Goal: Information Seeking & Learning: Learn about a topic

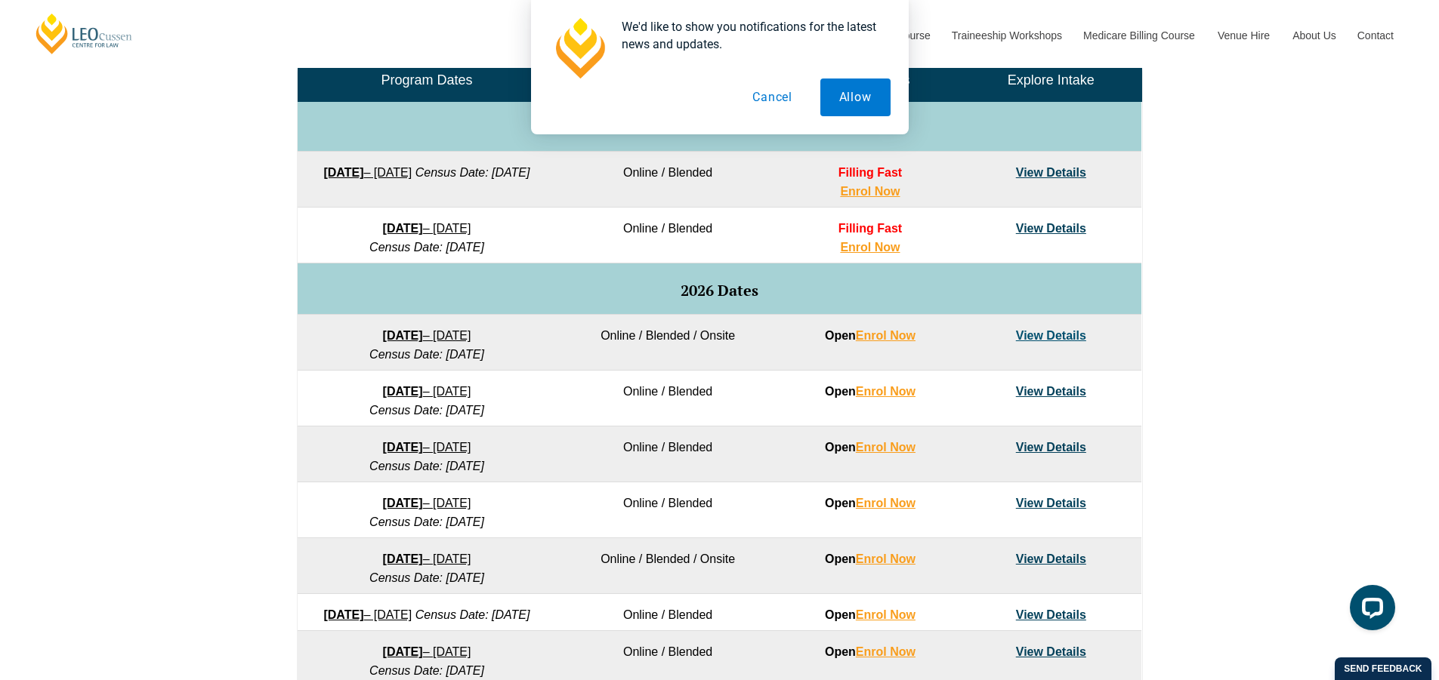
click at [764, 97] on button "Cancel" at bounding box center [772, 98] width 78 height 38
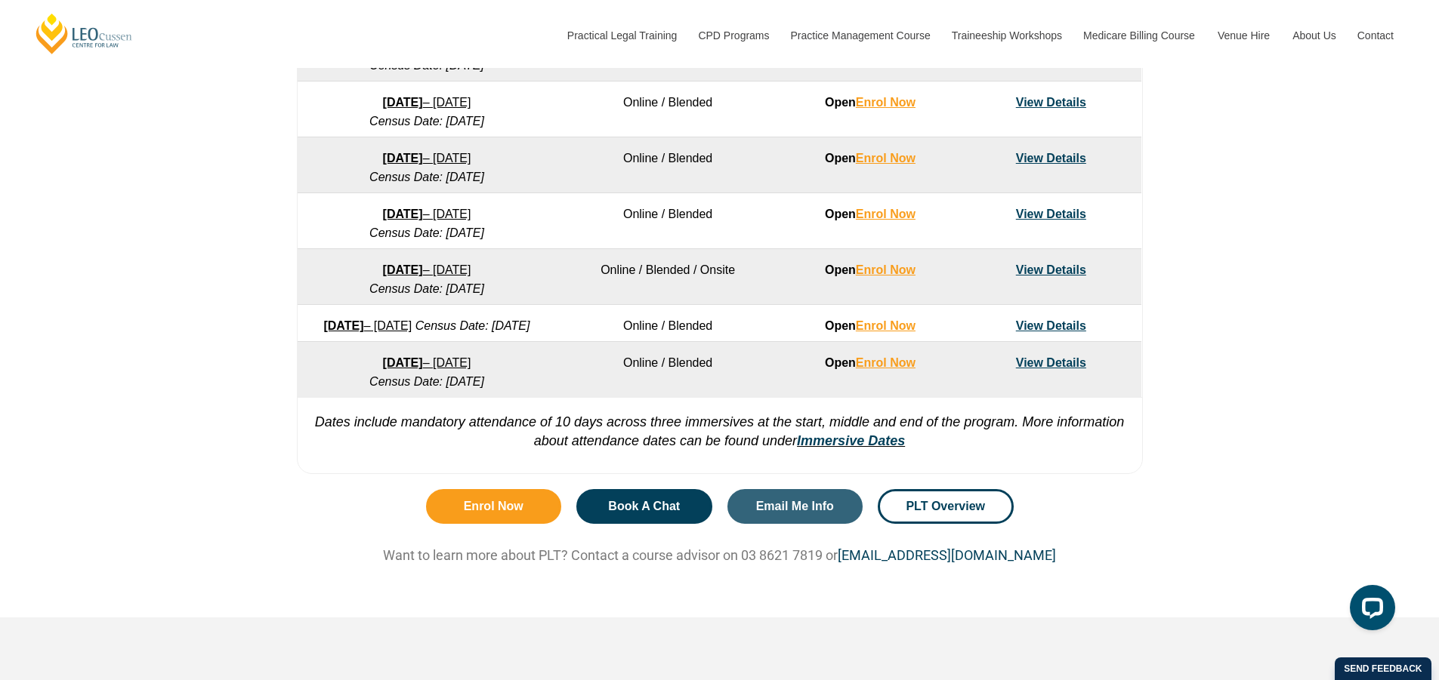
scroll to position [1057, 0]
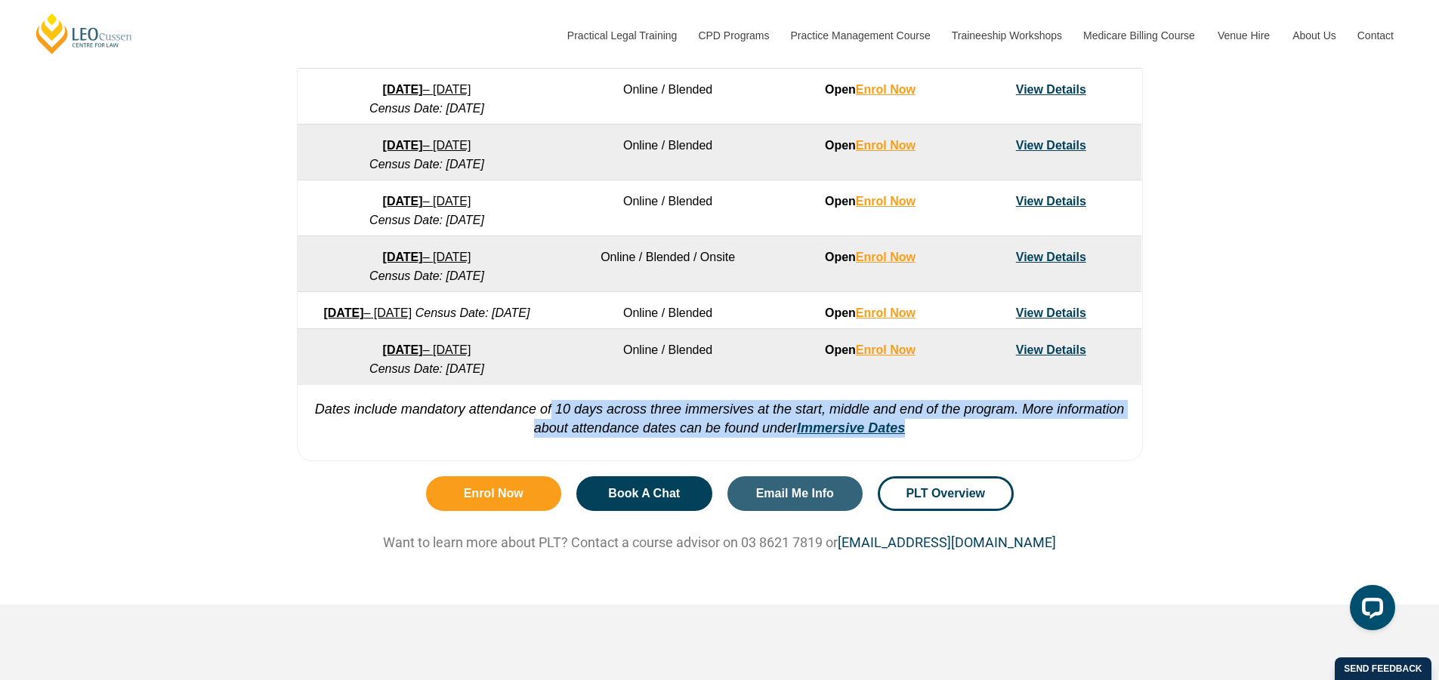
drag, startPoint x: 551, startPoint y: 435, endPoint x: 918, endPoint y: 451, distance: 367.4
click at [918, 438] on p "Dates include mandatory attendance of 10 days across three immersives at the st…" at bounding box center [720, 411] width 844 height 54
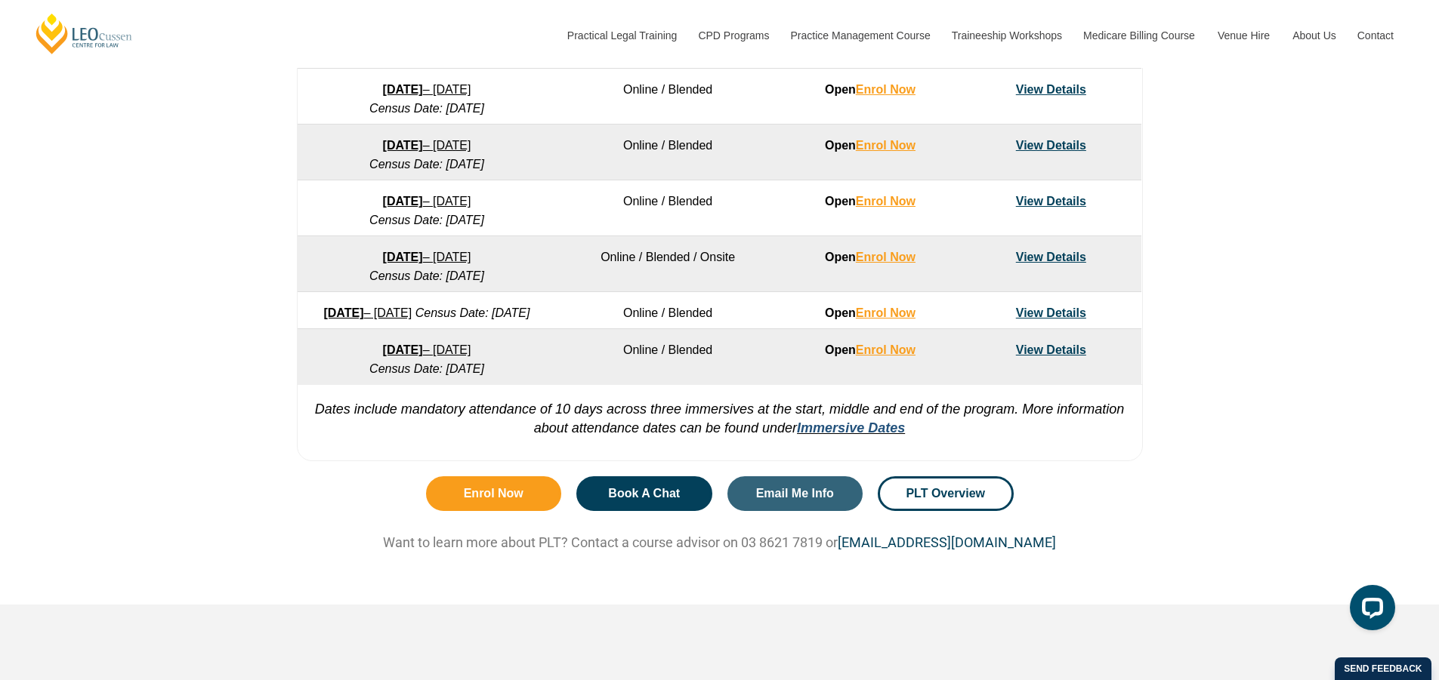
click at [890, 436] on link "Immersive Dates" at bounding box center [851, 428] width 108 height 15
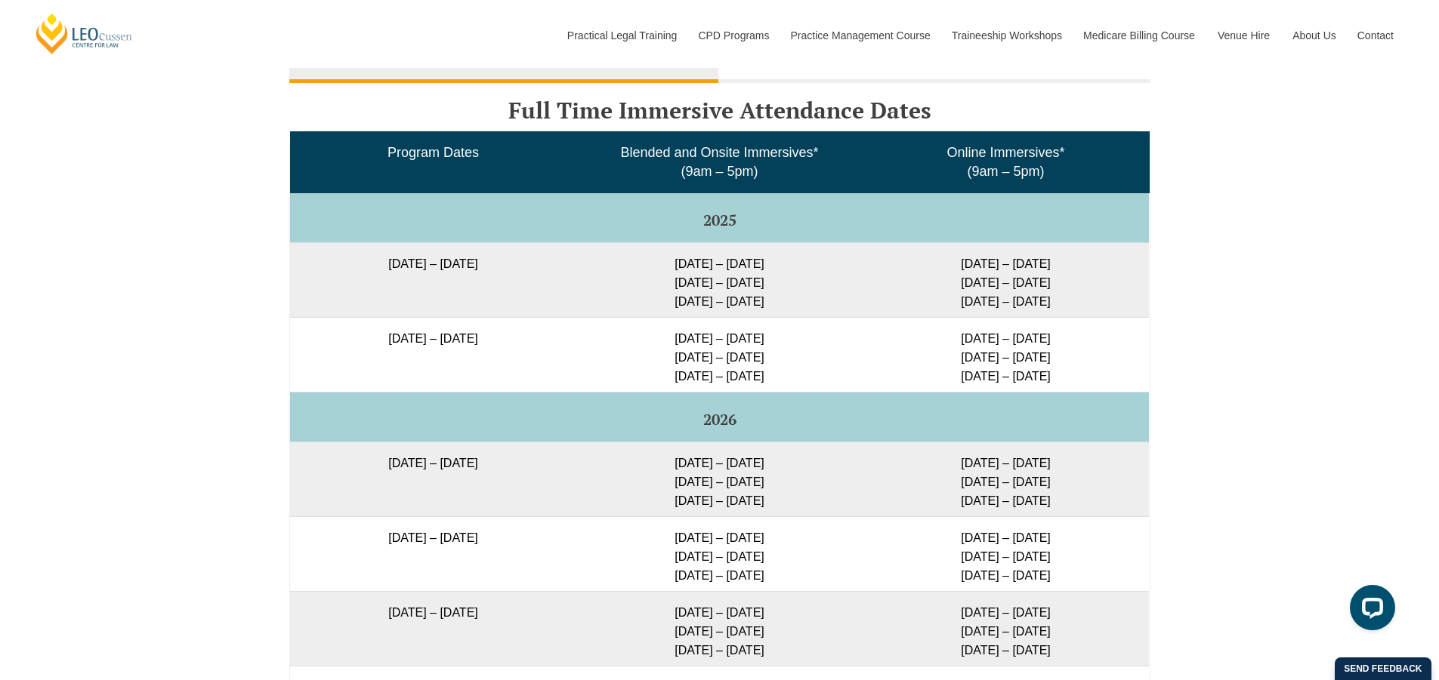
scroll to position [2465, 0]
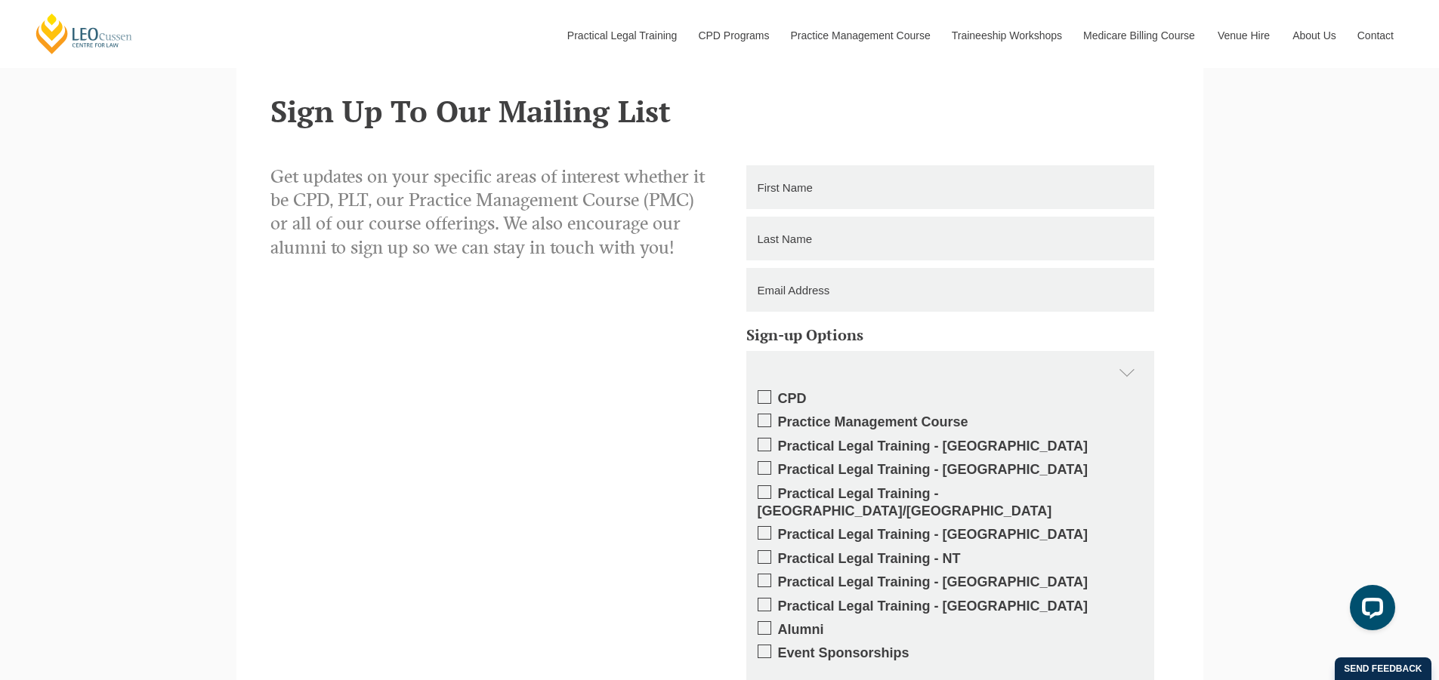
scroll to position [1767, 0]
